Goal: Share content

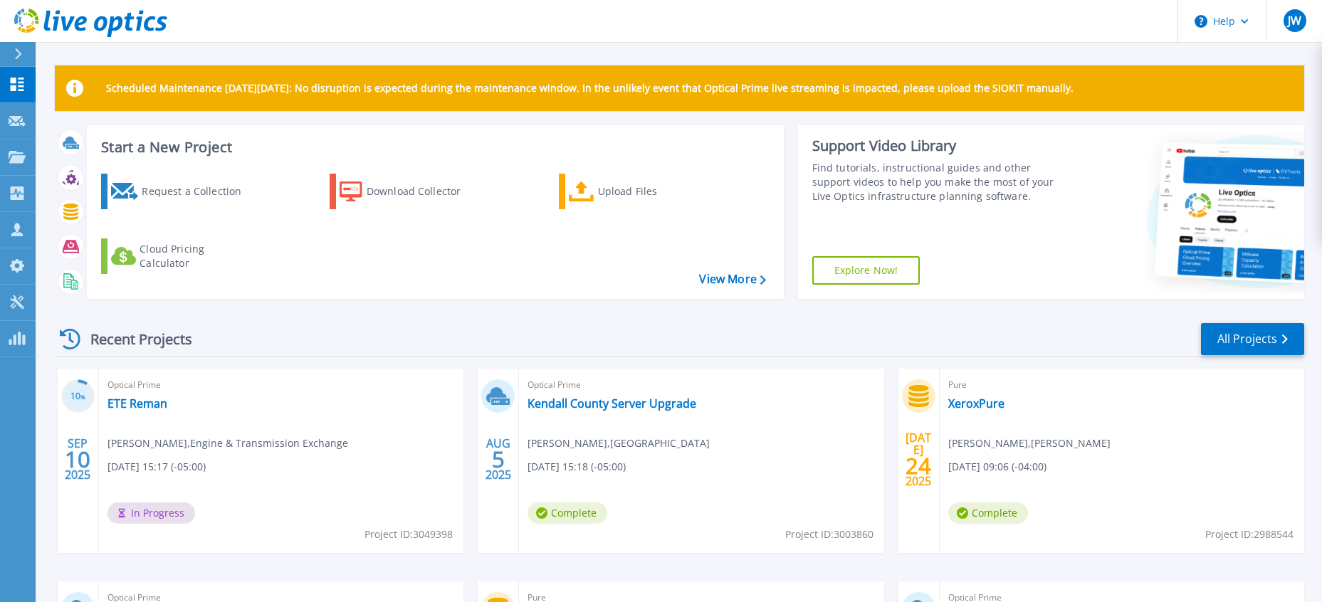
click at [122, 562] on div "10 % SEP 10 2025 Optical Prime ETE Reman Michael House , Engine & Transmission …" at bounding box center [673, 582] width 1260 height 426
click at [57, 569] on div "10 % SEP 10 2025 Optical Prime ETE Reman Michael House , Engine & Transmission …" at bounding box center [673, 582] width 1260 height 426
click at [598, 406] on link "Kendall County Server Upgrade" at bounding box center [611, 403] width 169 height 14
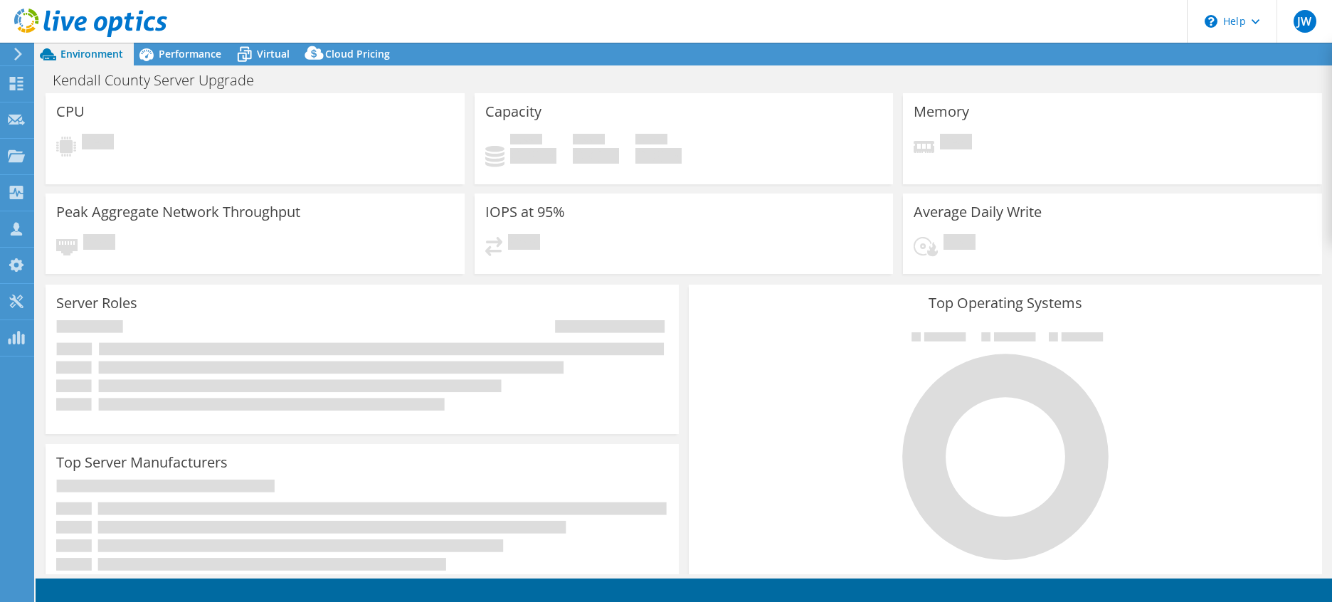
select select "USD"
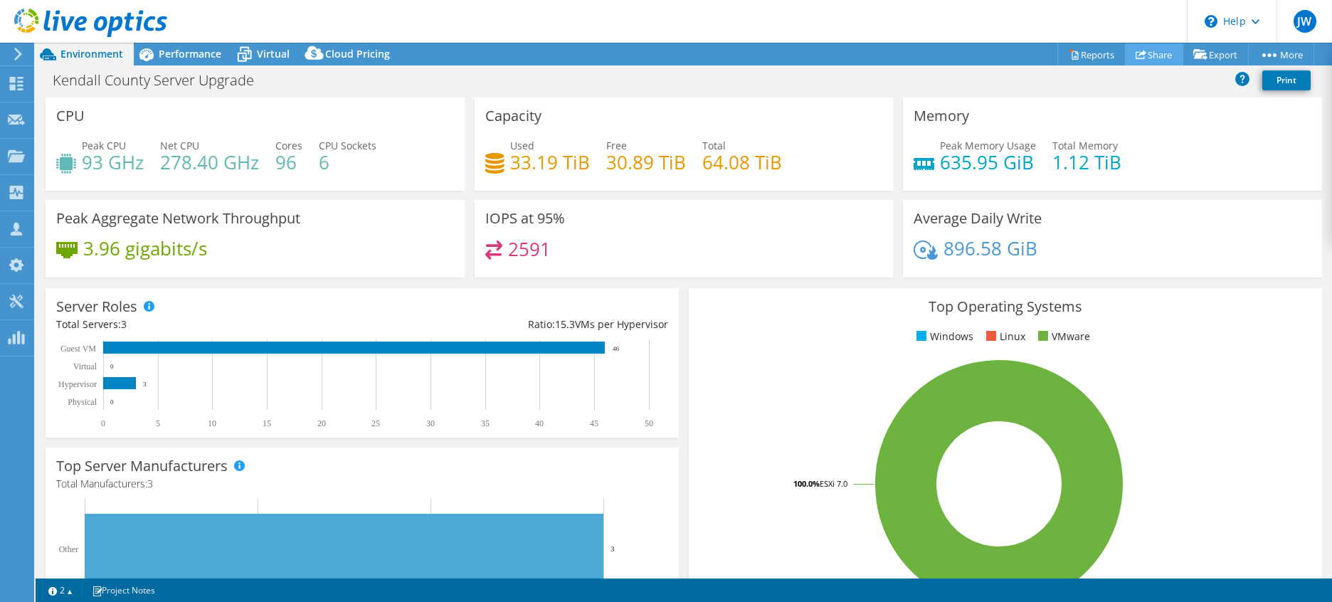
click at [1151, 56] on link "Share" at bounding box center [1154, 54] width 58 height 22
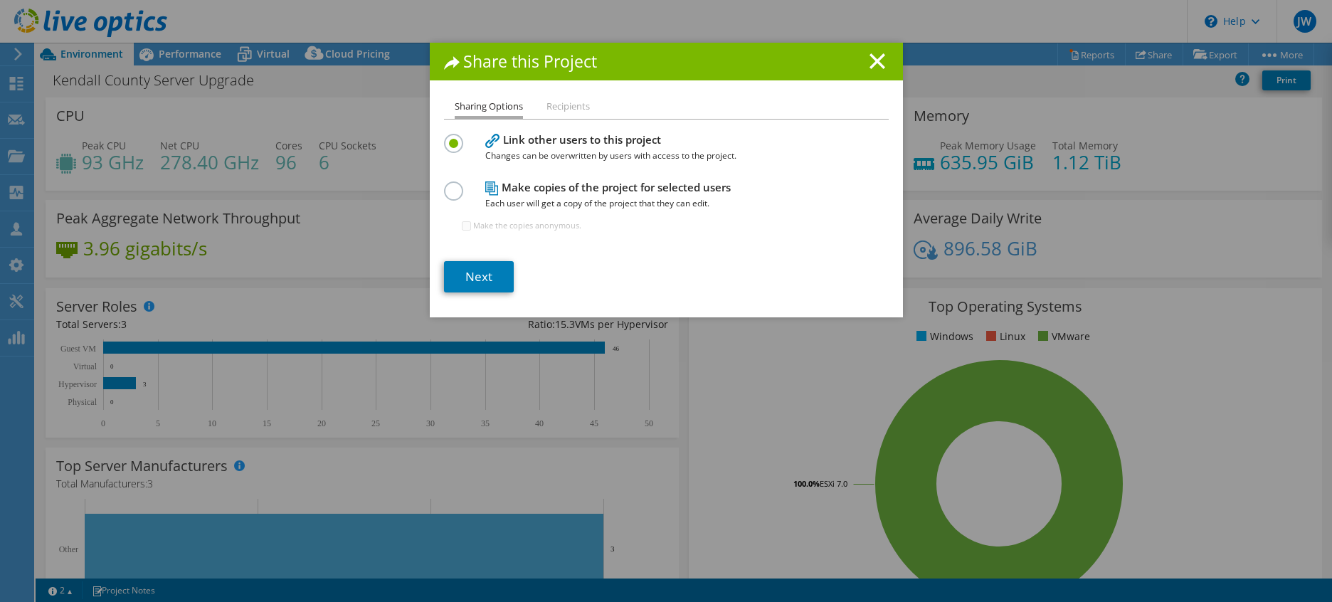
drag, startPoint x: 646, startPoint y: 56, endPoint x: 700, endPoint y: 58, distance: 54.1
click at [700, 58] on h1 "Share this Project" at bounding box center [666, 61] width 445 height 16
click at [880, 56] on h1 "Share this Project" at bounding box center [666, 61] width 445 height 16
click at [870, 57] on line at bounding box center [877, 61] width 14 height 14
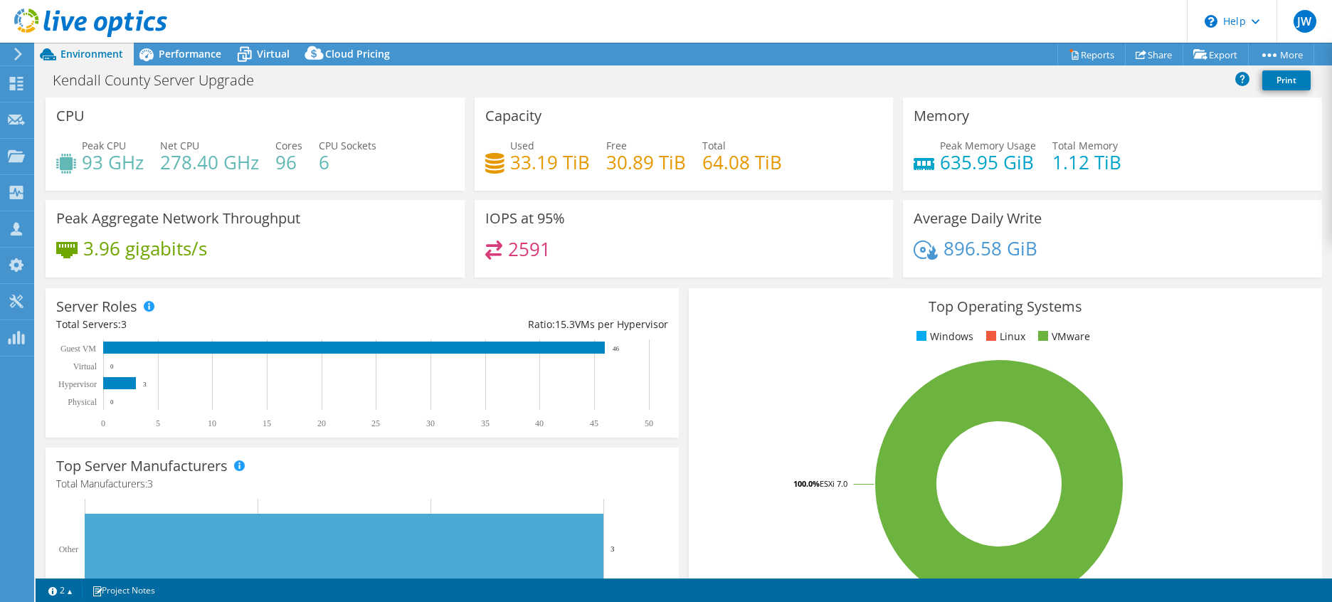
click at [75, 16] on icon at bounding box center [90, 23] width 153 height 29
